Goal: Connect with others: Establish contact or relationships with other users

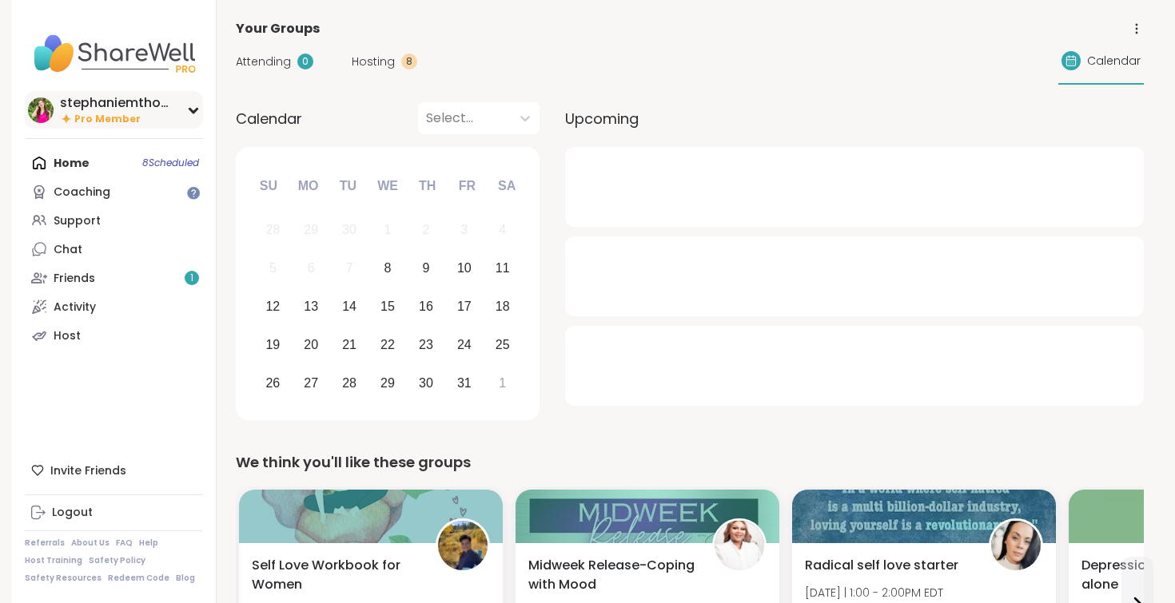
click at [91, 108] on div "stephaniemthoma" at bounding box center [120, 103] width 120 height 18
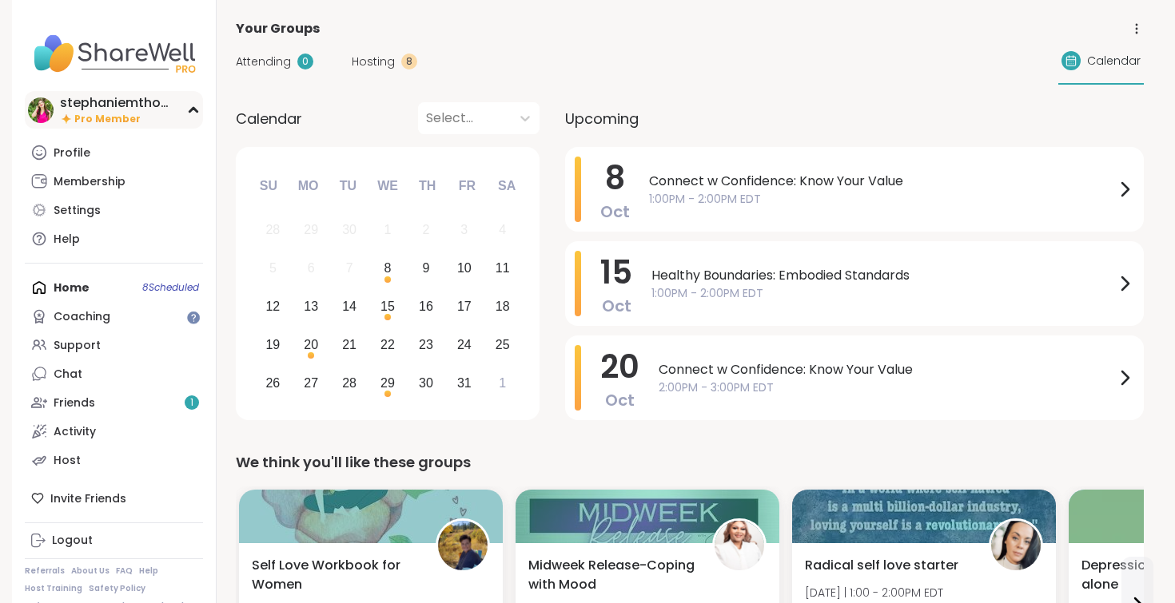
click at [91, 108] on div "stephaniemthoma" at bounding box center [120, 103] width 120 height 18
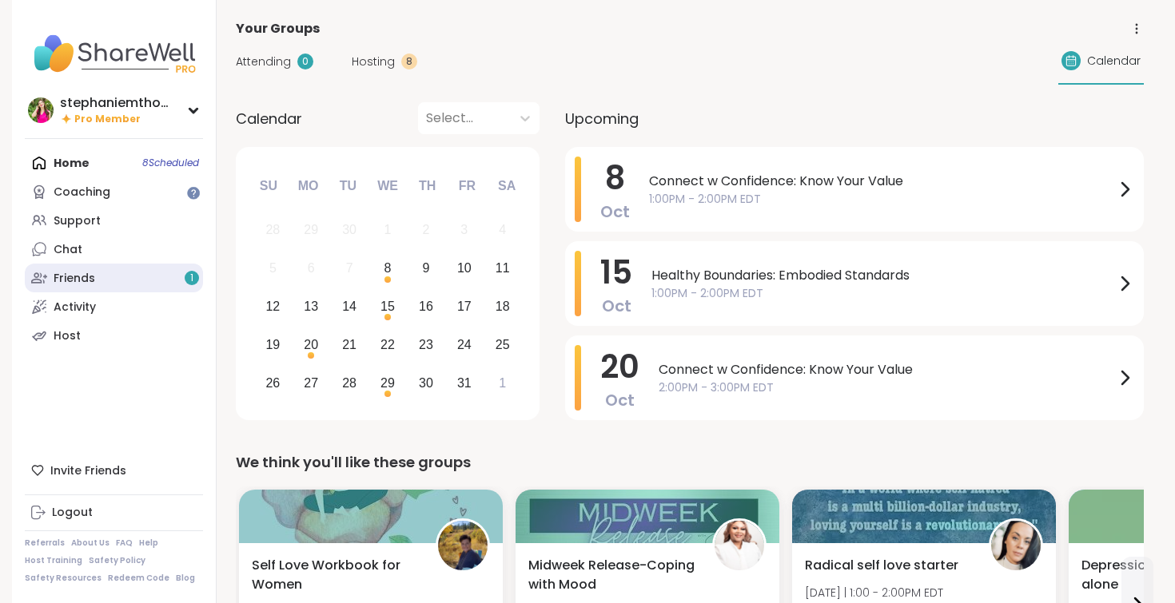
click at [82, 281] on div "Friends 1" at bounding box center [75, 279] width 42 height 16
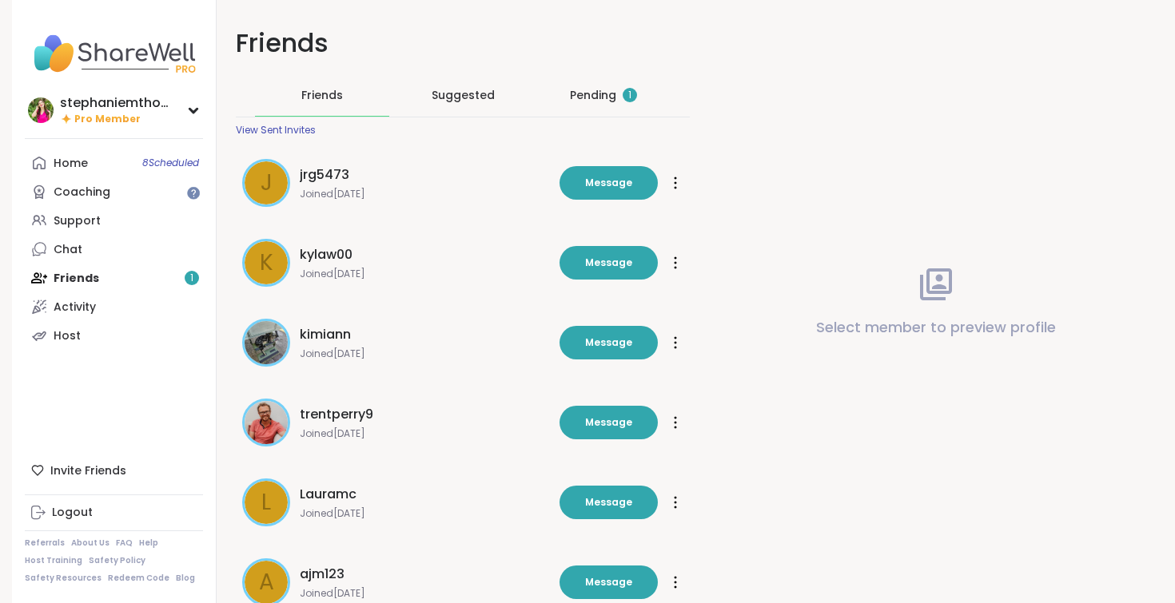
click at [581, 100] on div "Pending 1" at bounding box center [603, 95] width 67 height 16
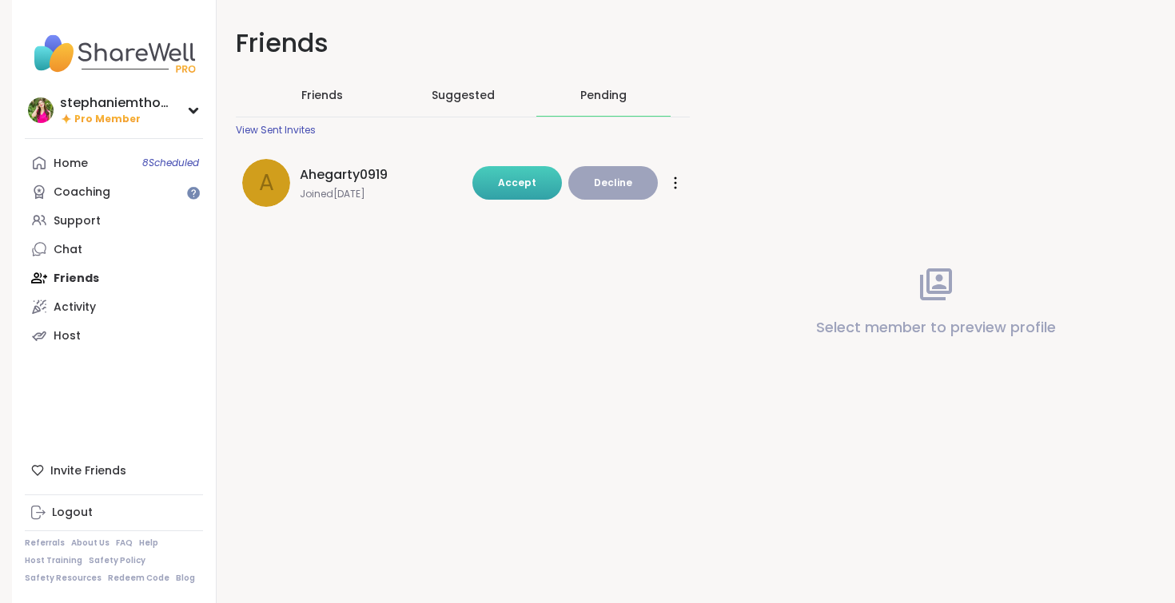
click at [542, 180] on button "Accept" at bounding box center [517, 183] width 90 height 34
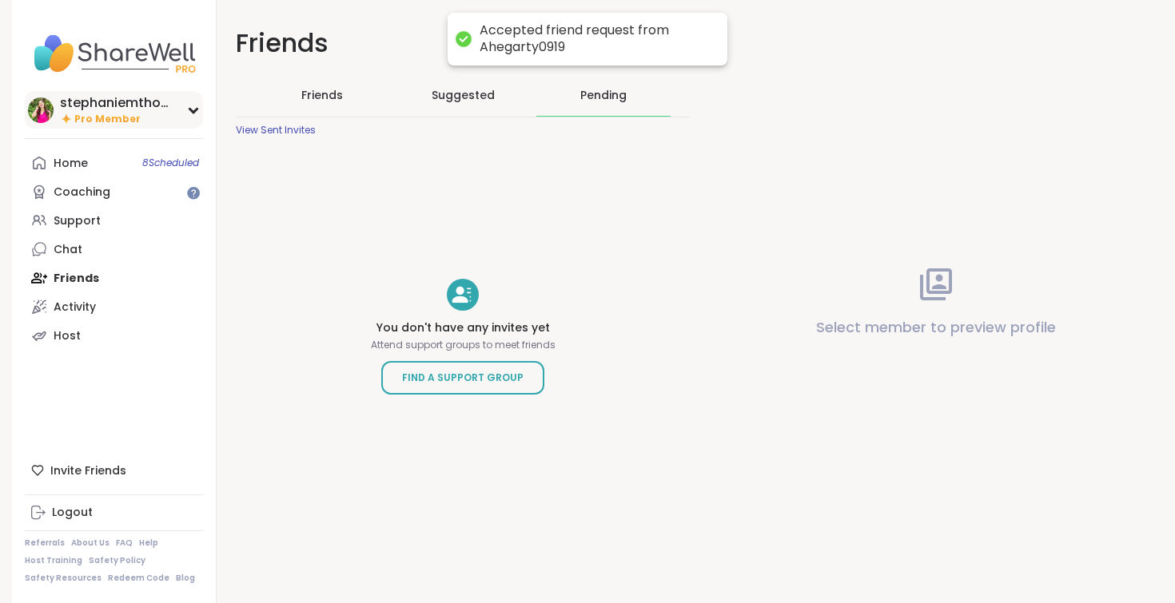
click at [117, 103] on div "stephaniemthoma" at bounding box center [120, 103] width 120 height 18
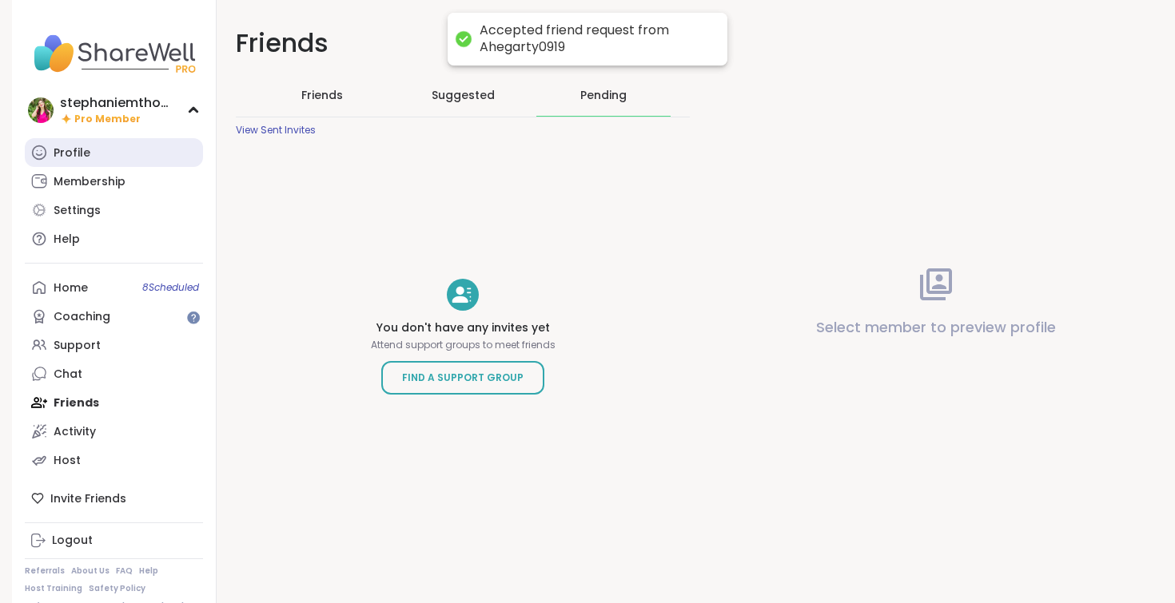
click at [96, 141] on link "Profile" at bounding box center [114, 152] width 178 height 29
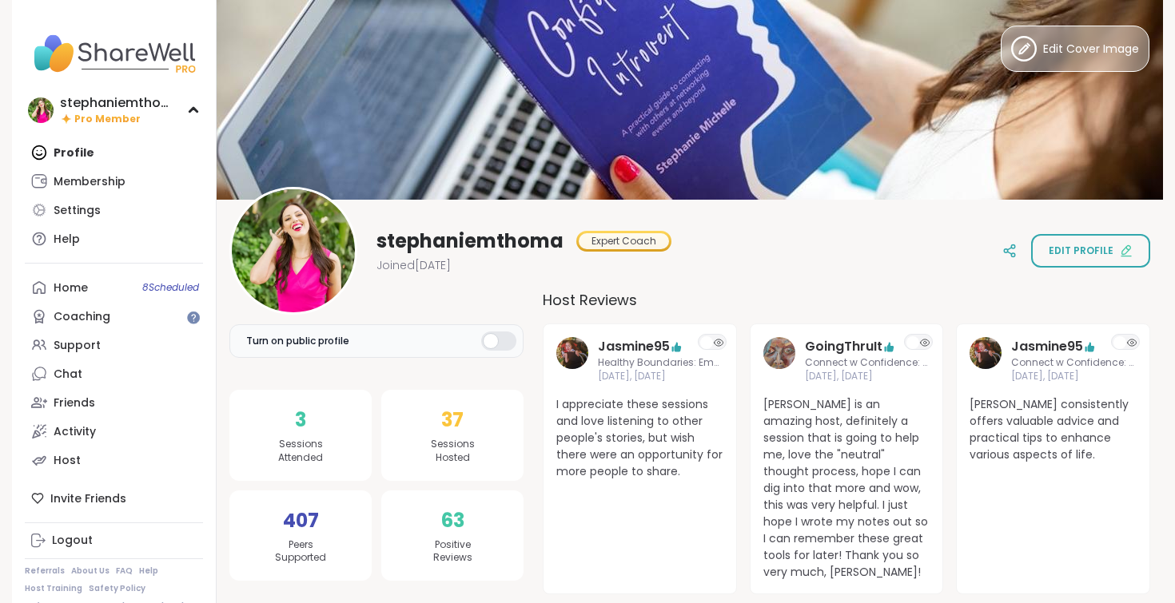
click at [1090, 38] on button "Edit Cover Image" at bounding box center [1075, 49] width 149 height 46
